Goal: Find specific page/section: Find specific page/section

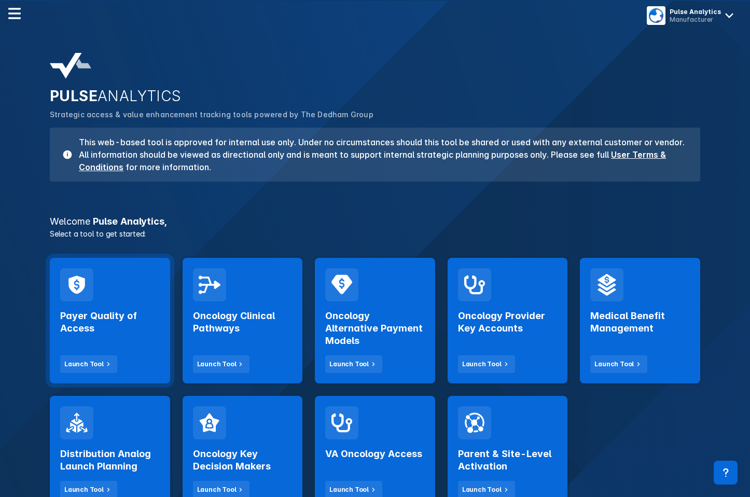
click at [136, 292] on div "Payer Quality of Access Launch Tool" at bounding box center [110, 321] width 120 height 126
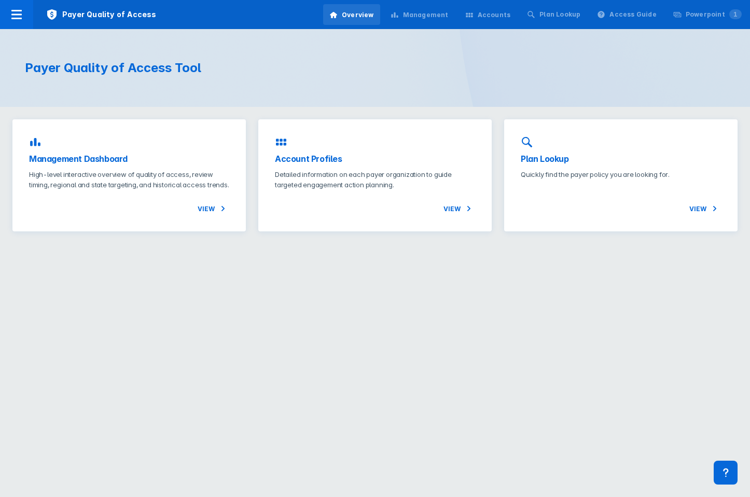
click at [498, 20] on div "Accounts" at bounding box center [488, 15] width 58 height 22
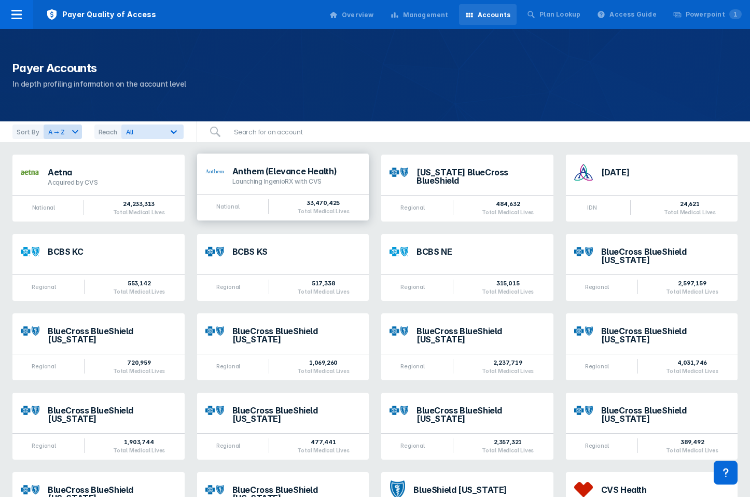
click at [272, 178] on div "Launching IngenioRX with CVS" at bounding box center [297, 181] width 129 height 8
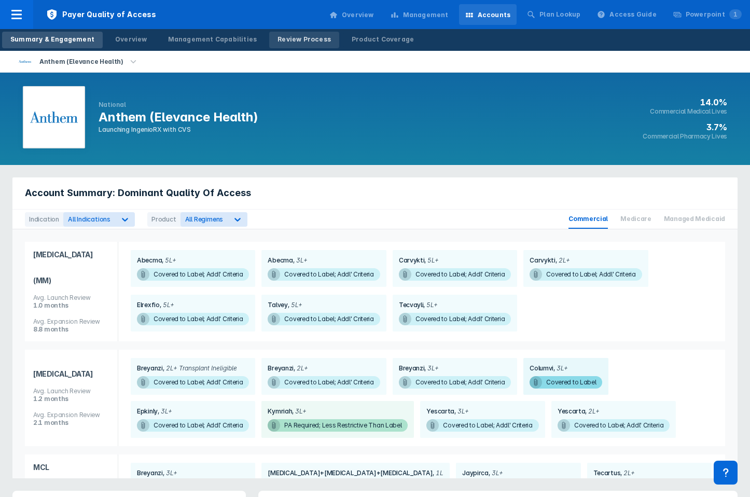
click at [289, 40] on div "Review Process" at bounding box center [304, 39] width 53 height 9
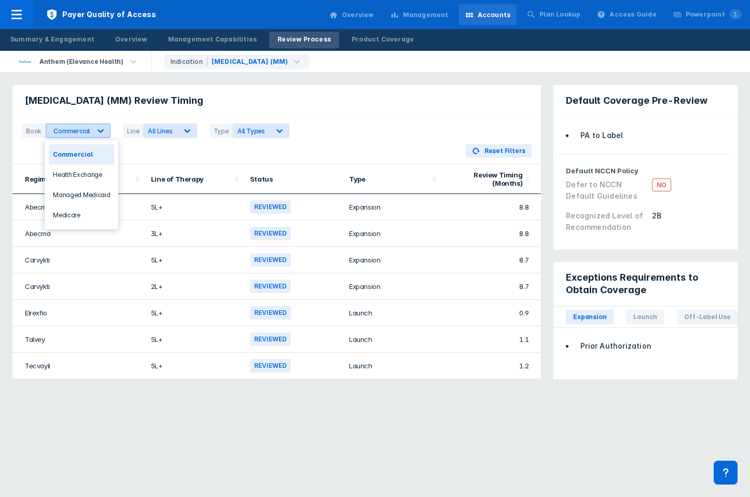
click at [79, 129] on div "Commercial" at bounding box center [71, 131] width 36 height 8
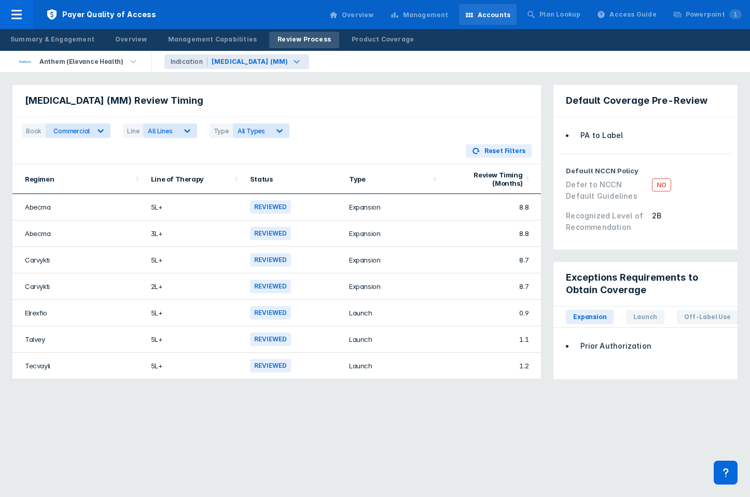
click at [194, 58] on div "Indication" at bounding box center [189, 61] width 37 height 9
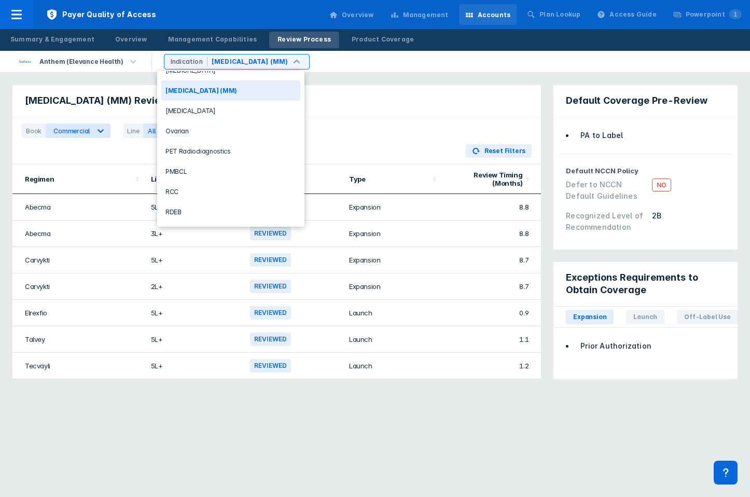
scroll to position [434, 0]
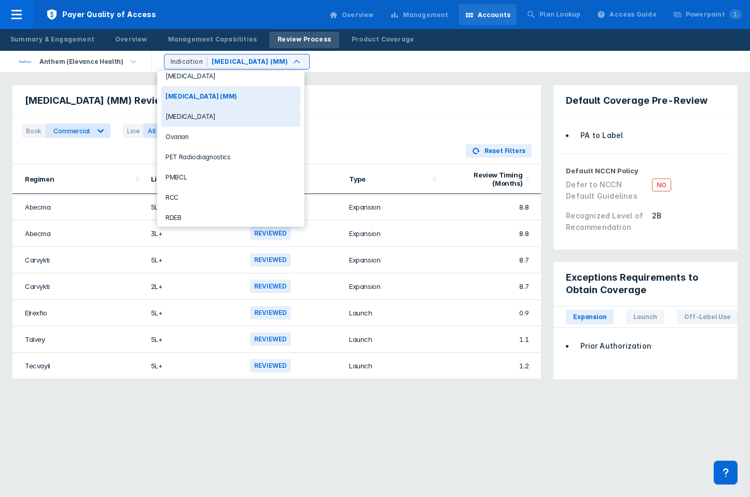
click at [195, 111] on div "[MEDICAL_DATA]" at bounding box center [230, 116] width 139 height 20
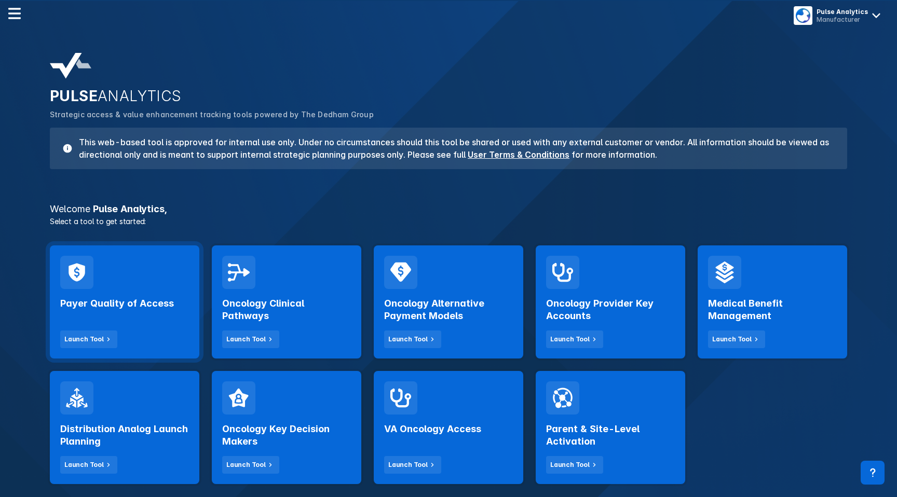
click at [157, 283] on div "Payer Quality of Access Launch Tool" at bounding box center [124, 301] width 149 height 113
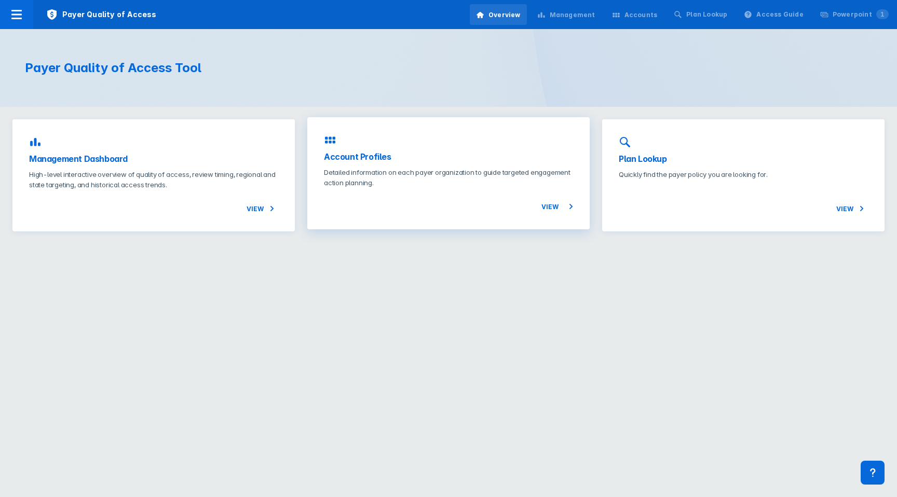
click at [371, 165] on div "Account Profiles Detailed information on each payer organization to guide targe…" at bounding box center [448, 173] width 282 height 112
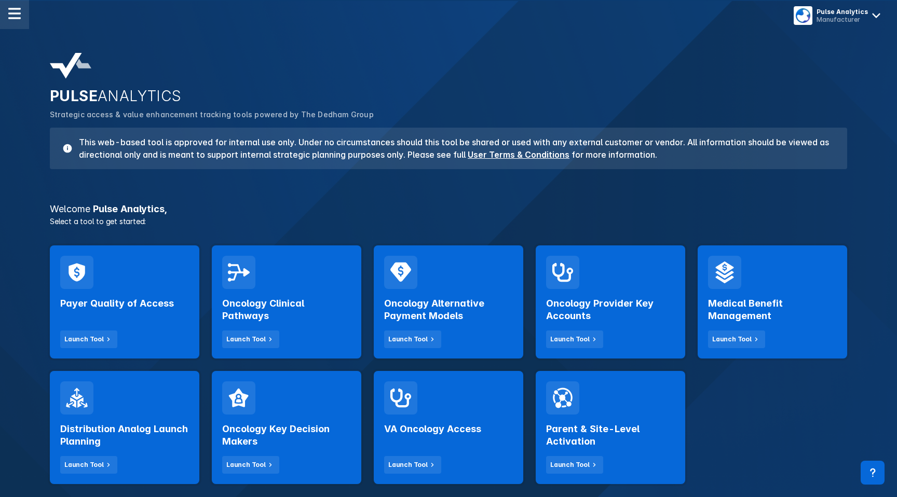
click at [24, 25] on div at bounding box center [14, 14] width 29 height 29
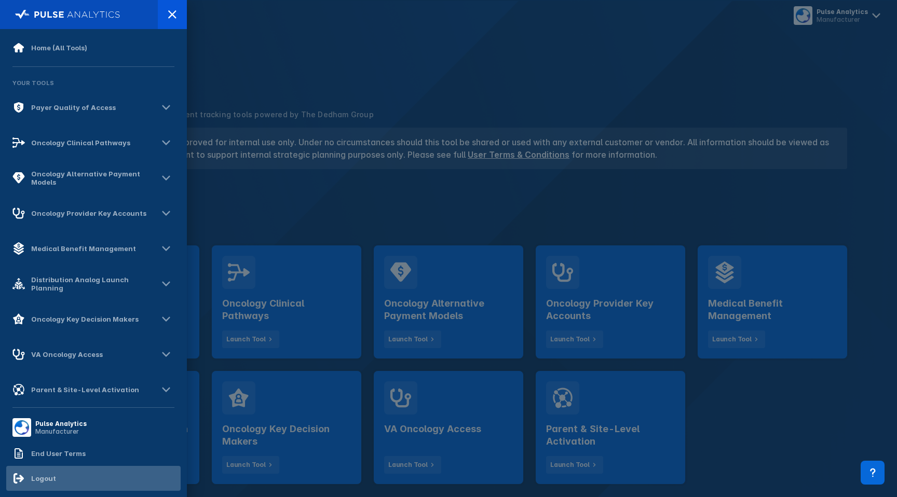
click at [58, 476] on div "Logout" at bounding box center [93, 478] width 174 height 25
